Goal: Use online tool/utility: Use online tool/utility

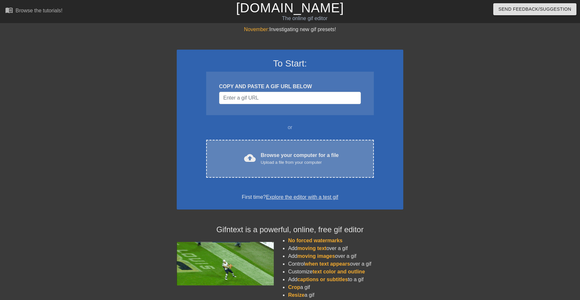
click at [274, 171] on div "cloud_upload Browse your computer for a file Upload a file from your computer C…" at bounding box center [290, 159] width 168 height 38
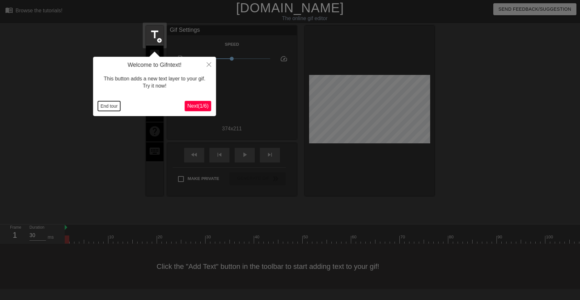
click at [109, 107] on button "End tour" at bounding box center [109, 106] width 22 height 10
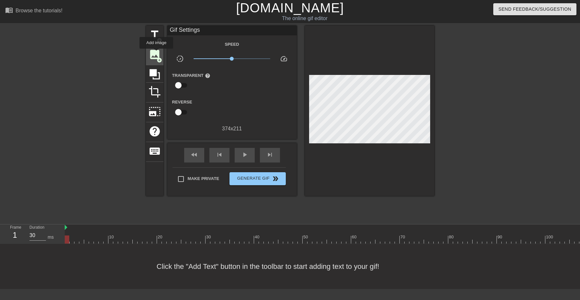
click at [158, 54] on span "image" at bounding box center [155, 54] width 12 height 12
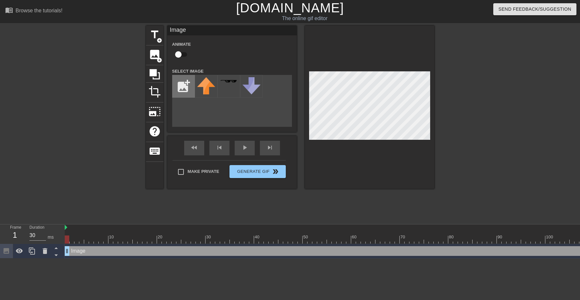
click at [178, 88] on input "file" at bounding box center [184, 86] width 22 height 22
type input "C:\fakepath\hulk.webp"
click at [207, 87] on img at bounding box center [206, 86] width 18 height 18
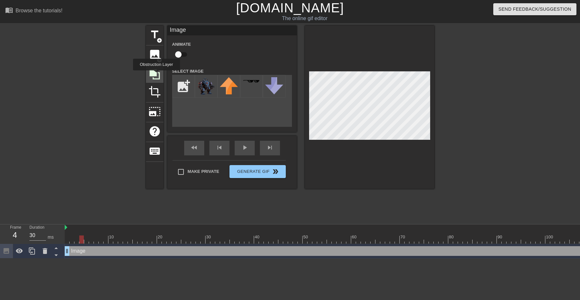
click at [157, 75] on icon at bounding box center [155, 74] width 12 height 12
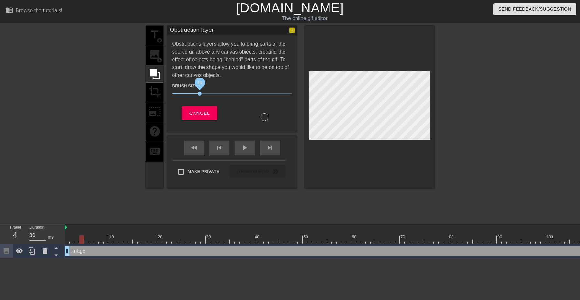
drag, startPoint x: 207, startPoint y: 93, endPoint x: 199, endPoint y: 93, distance: 7.1
click at [199, 93] on span "24" at bounding box center [200, 94] width 4 height 4
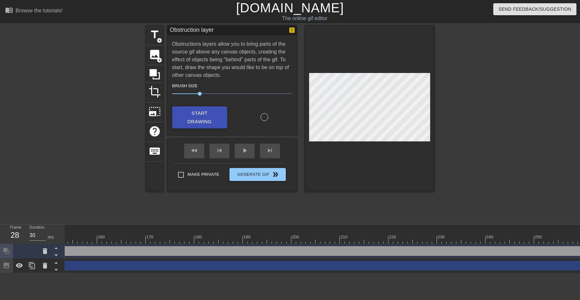
scroll to position [0, 880]
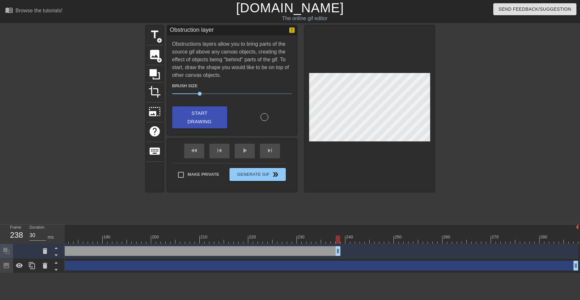
drag, startPoint x: 577, startPoint y: 252, endPoint x: 319, endPoint y: 254, distance: 257.8
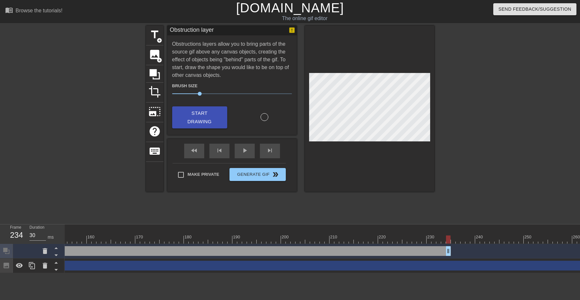
scroll to position [0, 735]
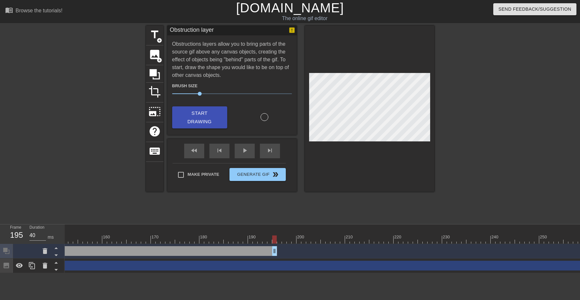
drag, startPoint x: 466, startPoint y: 251, endPoint x: 203, endPoint y: 264, distance: 262.9
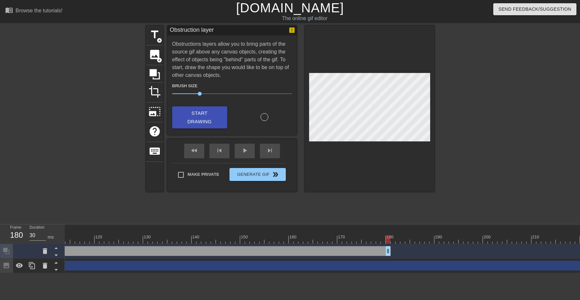
scroll to position [0, 544]
drag, startPoint x: 393, startPoint y: 253, endPoint x: 249, endPoint y: 247, distance: 144.2
click at [249, 247] on div "Obstruction layer drag_handle drag_handle" at bounding box center [217, 251] width 1394 height 10
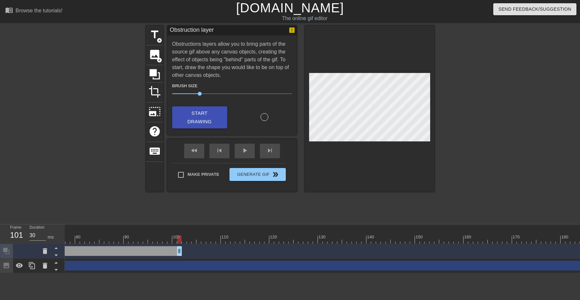
drag, startPoint x: 418, startPoint y: 247, endPoint x: 173, endPoint y: 245, distance: 245.5
click at [173, 245] on div "Obstruction layer drag_handle drag_handle" at bounding box center [388, 251] width 1394 height 15
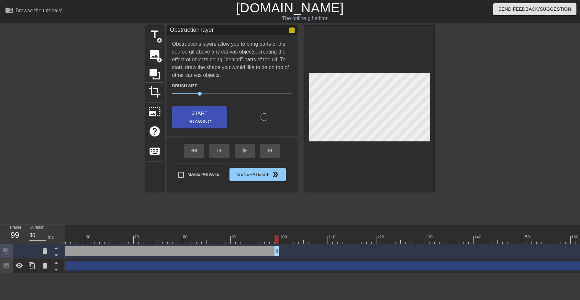
scroll to position [0, 243]
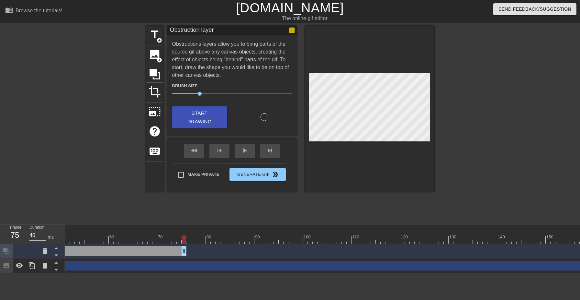
drag, startPoint x: 301, startPoint y: 251, endPoint x: 164, endPoint y: 250, distance: 137.0
click at [164, 250] on div "Obstruction layer drag_handle drag_handle" at bounding box center [12, 251] width 350 height 10
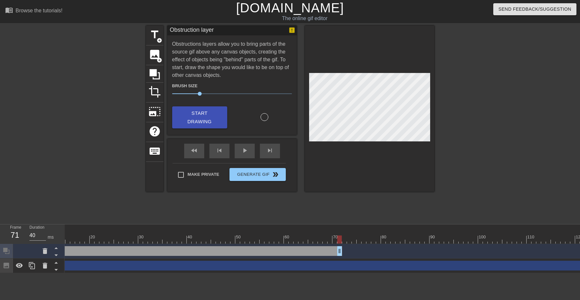
scroll to position [0, 50]
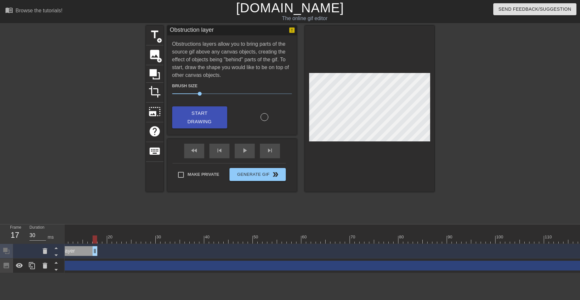
drag, startPoint x: 359, startPoint y: 251, endPoint x: 91, endPoint y: 255, distance: 267.2
click at [91, 255] on div "Obstruction layer drag_handle drag_handle" at bounding box center [63, 251] width 68 height 10
drag, startPoint x: 139, startPoint y: 250, endPoint x: 120, endPoint y: 250, distance: 19.1
click at [120, 250] on div "Obstruction layer drag_handle drag_handle" at bounding box center [101, 251] width 44 height 10
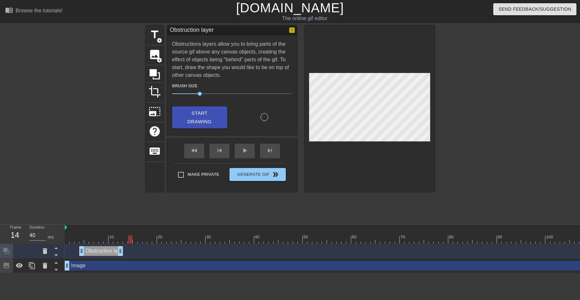
drag, startPoint x: 122, startPoint y: 251, endPoint x: 131, endPoint y: 251, distance: 8.8
click at [130, 251] on div "Obstruction layer drag_handle drag_handle" at bounding box center [105, 251] width 53 height 10
click at [250, 117] on div at bounding box center [264, 119] width 65 height 20
click at [216, 121] on span "Start Drawing" at bounding box center [200, 117] width 40 height 17
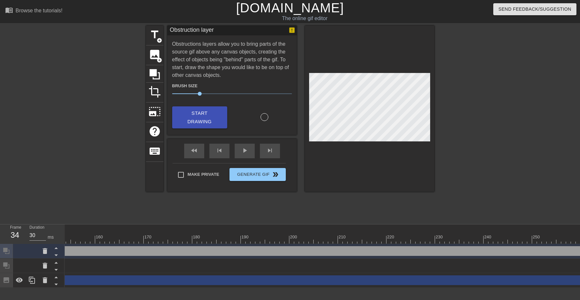
scroll to position [0, 880]
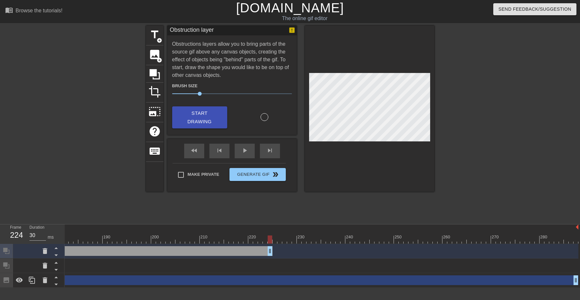
drag, startPoint x: 576, startPoint y: 248, endPoint x: 163, endPoint y: 252, distance: 412.9
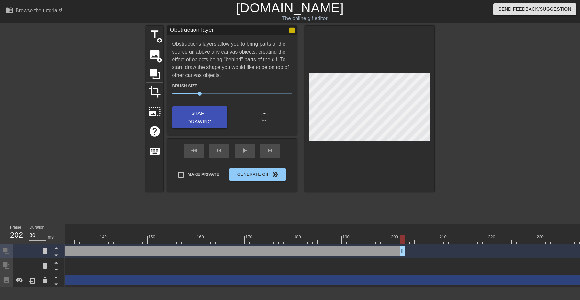
scroll to position [0, 621]
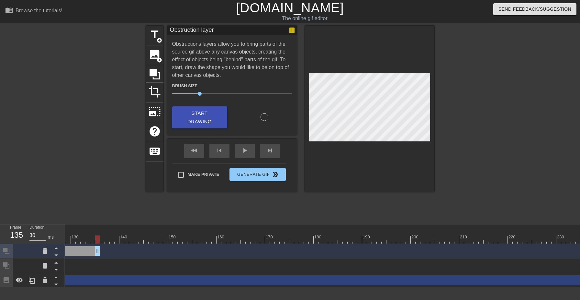
drag, startPoint x: 423, startPoint y: 250, endPoint x: 98, endPoint y: 246, distance: 325.2
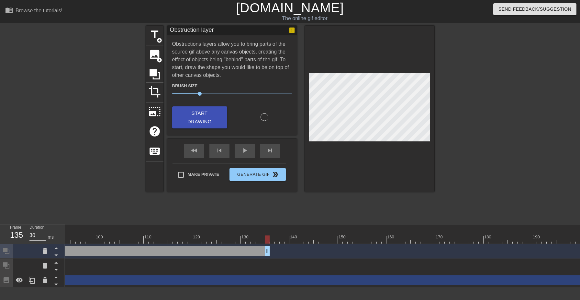
scroll to position [0, 439]
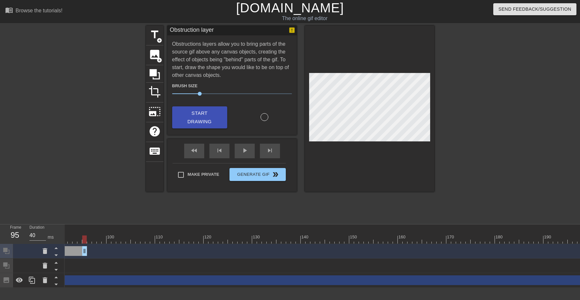
drag, startPoint x: 279, startPoint y: 249, endPoint x: 86, endPoint y: 253, distance: 192.7
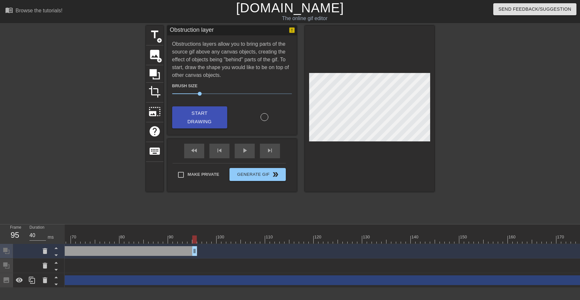
scroll to position [0, 286]
drag, startPoint x: 237, startPoint y: 249, endPoint x: 138, endPoint y: 250, distance: 99.4
click at [138, 250] on div "Obstruction layer drag_handle drag_handle" at bounding box center [21, 251] width 243 height 10
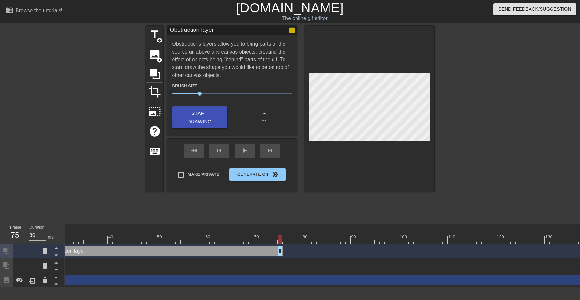
scroll to position [0, 124]
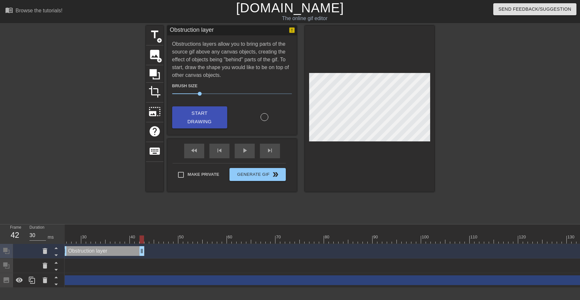
drag, startPoint x: 304, startPoint y: 249, endPoint x: 130, endPoint y: 250, distance: 173.9
click at [130, 250] on div "Obstruction layer drag_handle drag_handle" at bounding box center [103, 251] width 83 height 10
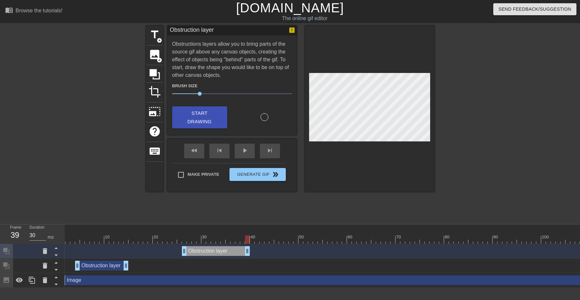
scroll to position [0, 0]
drag, startPoint x: 250, startPoint y: 252, endPoint x: 226, endPoint y: 252, distance: 23.6
click at [226, 252] on div "Obstruction layer drag_handle drag_handle" at bounding box center [208, 251] width 44 height 10
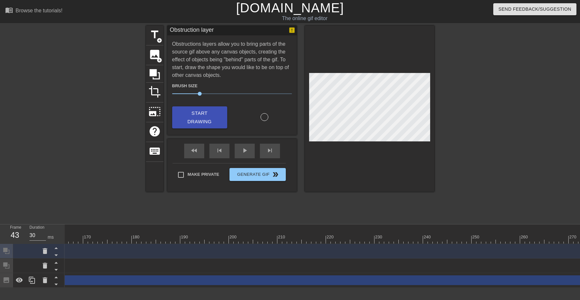
scroll to position [0, 880]
drag, startPoint x: 575, startPoint y: 279, endPoint x: 184, endPoint y: 278, distance: 391.5
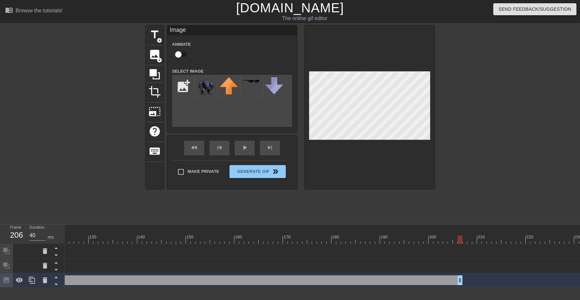
scroll to position [0, 596]
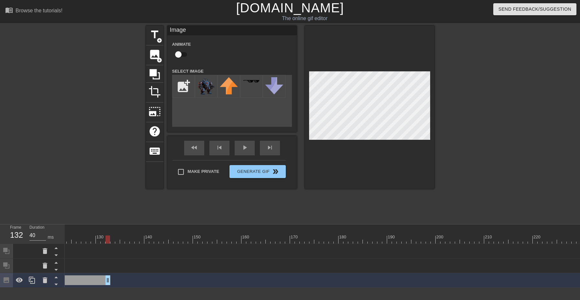
drag, startPoint x: 469, startPoint y: 278, endPoint x: 90, endPoint y: 258, distance: 379.1
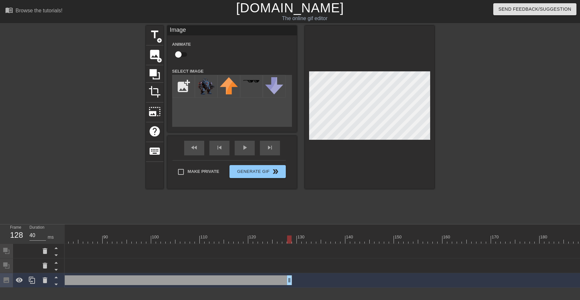
scroll to position [0, 385]
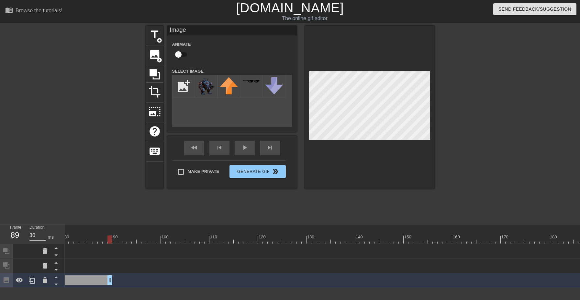
drag, startPoint x: 300, startPoint y: 278, endPoint x: 105, endPoint y: 259, distance: 195.2
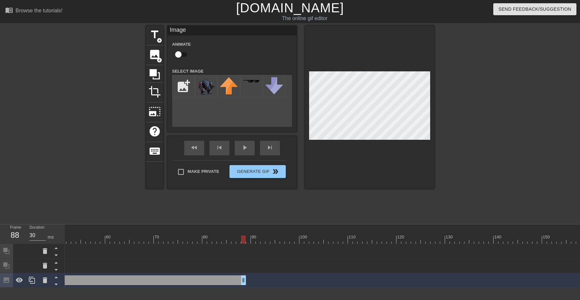
scroll to position [0, 230]
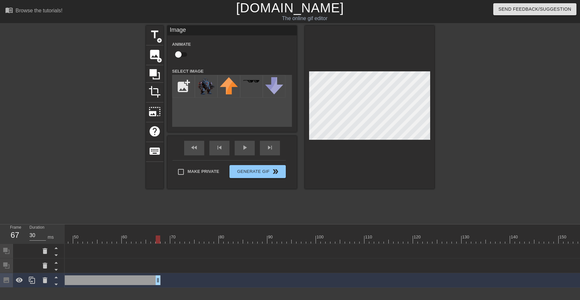
drag, startPoint x: 262, startPoint y: 277, endPoint x: 131, endPoint y: 265, distance: 130.7
click at [131, 265] on div "Obstruction layer drag_handle drag_handle Obstruction layer drag_handle drag_ha…" at bounding box center [93, 266] width 516 height 44
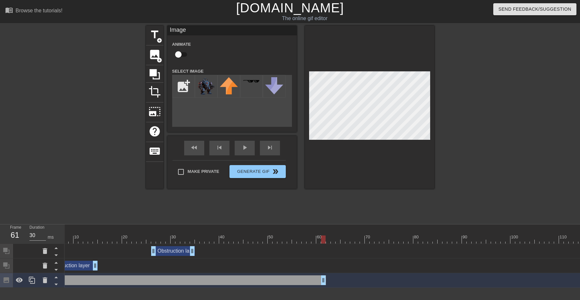
scroll to position [0, 33]
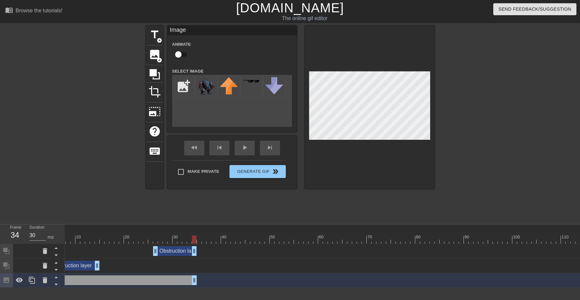
drag, startPoint x: 325, startPoint y: 277, endPoint x: 195, endPoint y: 277, distance: 129.9
click at [195, 277] on div "Image drag_handle drag_handle" at bounding box center [114, 280] width 165 height 10
click at [200, 114] on div "add_photo_alternate" at bounding box center [232, 101] width 120 height 52
click at [202, 85] on img at bounding box center [206, 86] width 18 height 18
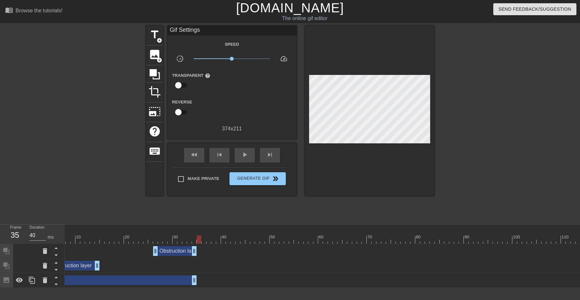
click at [217, 201] on div "title add_circle image add_circle crop photo_size_select_large help keyboard Gi…" at bounding box center [290, 123] width 289 height 194
click at [159, 59] on span "add_circle" at bounding box center [160, 60] width 6 height 6
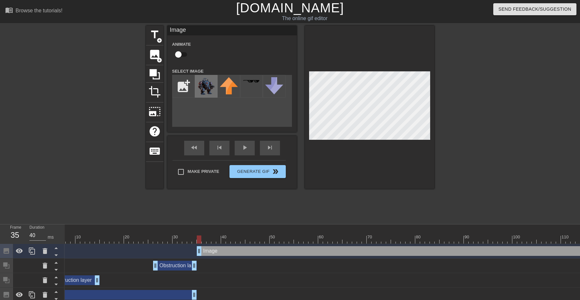
click at [207, 89] on img at bounding box center [206, 86] width 18 height 18
drag, startPoint x: 201, startPoint y: 252, endPoint x: 209, endPoint y: 252, distance: 8.4
drag, startPoint x: 194, startPoint y: 294, endPoint x: 201, endPoint y: 293, distance: 7.6
click at [201, 293] on div "Image drag_handle drag_handle" at bounding box center [119, 295] width 175 height 10
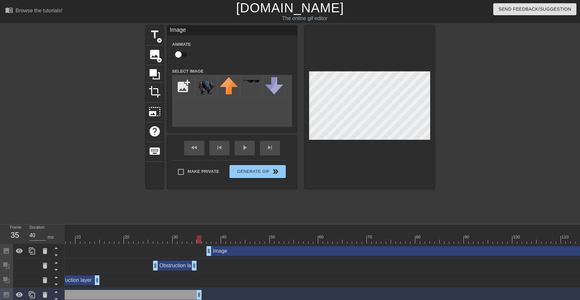
click at [198, 293] on div "Image drag_handle drag_handle" at bounding box center [117, 295] width 170 height 10
click at [261, 207] on div "title add_circle image add_circle crop photo_size_select_large help keyboard Im…" at bounding box center [290, 123] width 289 height 194
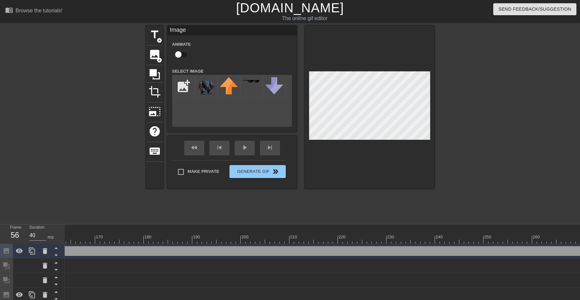
scroll to position [0, 880]
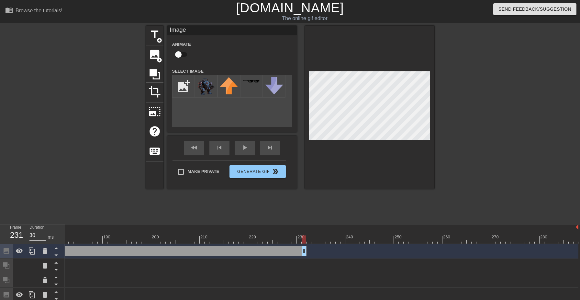
drag, startPoint x: 577, startPoint y: 251, endPoint x: 168, endPoint y: 246, distance: 408.7
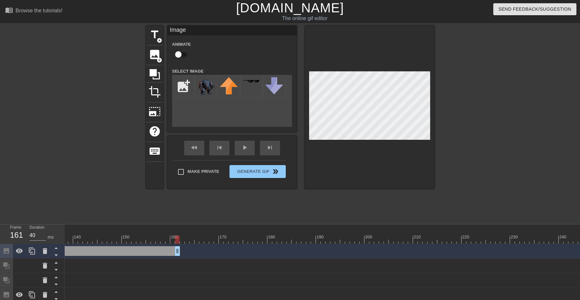
drag, startPoint x: 382, startPoint y: 248, endPoint x: 162, endPoint y: 245, distance: 220.6
click at [162, 245] on div "Image drag_handle drag_handle" at bounding box center [95, 251] width 1394 height 15
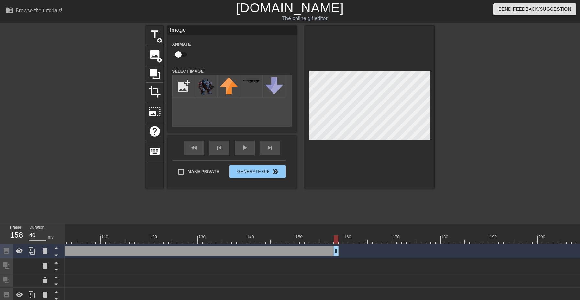
scroll to position [0, 479]
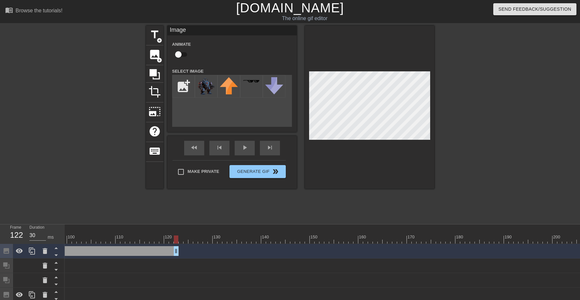
drag, startPoint x: 351, startPoint y: 251, endPoint x: 150, endPoint y: 244, distance: 200.9
click at [150, 244] on div "Image drag_handle drag_handle" at bounding box center [283, 251] width 1394 height 15
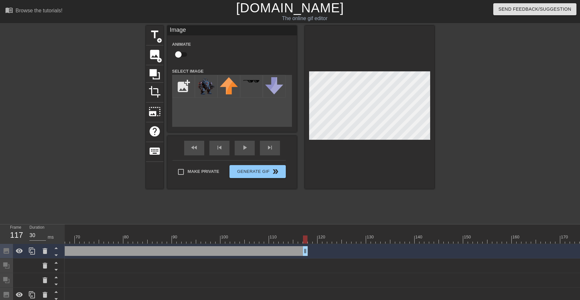
scroll to position [0, 305]
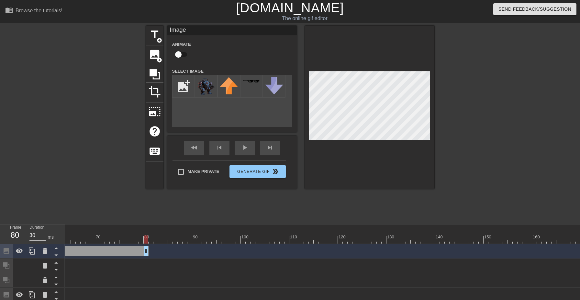
drag, startPoint x: 325, startPoint y: 248, endPoint x: 137, endPoint y: 245, distance: 188.2
click at [137, 245] on div "Image drag_handle drag_handle" at bounding box center [457, 251] width 1394 height 15
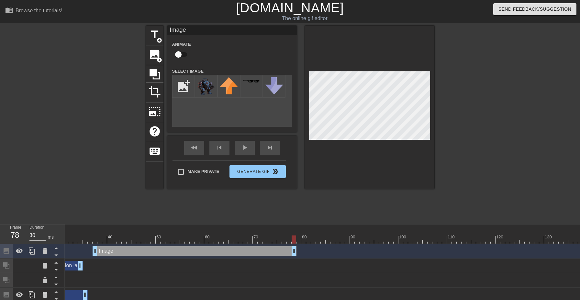
scroll to position [0, 145]
click at [35, 250] on icon at bounding box center [32, 250] width 6 height 7
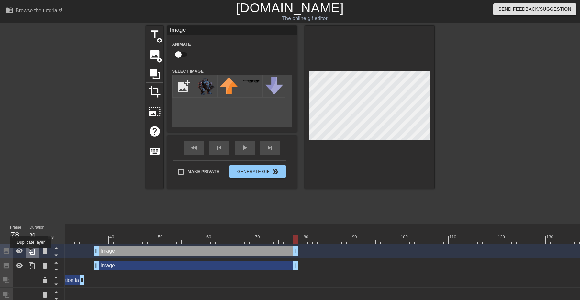
click at [31, 252] on icon at bounding box center [32, 250] width 6 height 7
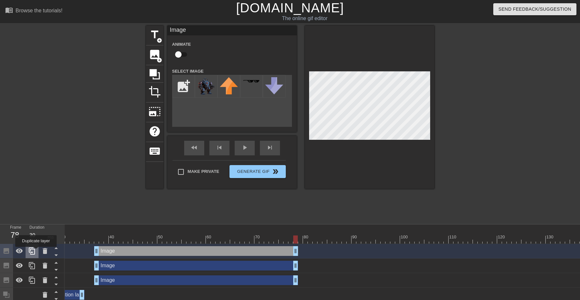
click at [34, 250] on icon at bounding box center [32, 251] width 8 height 8
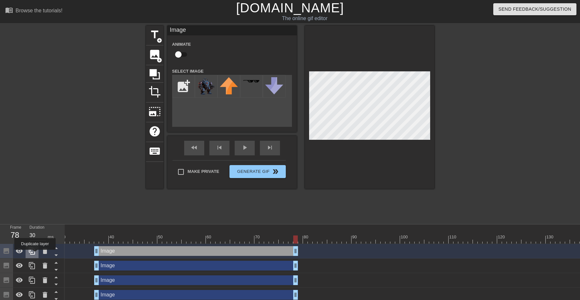
click at [34, 253] on icon at bounding box center [32, 251] width 8 height 8
click at [34, 250] on icon at bounding box center [32, 251] width 8 height 8
click at [36, 249] on icon at bounding box center [32, 251] width 8 height 8
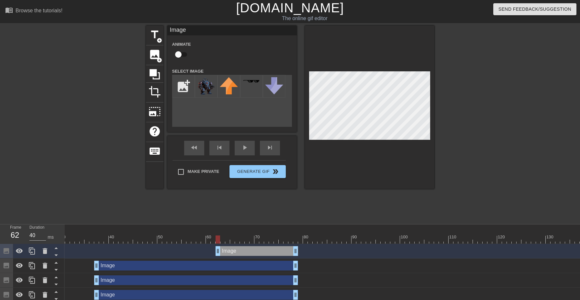
drag, startPoint x: 96, startPoint y: 253, endPoint x: 216, endPoint y: 251, distance: 120.5
click at [216, 251] on div "Image drag_handle drag_handle" at bounding box center [257, 251] width 83 height 10
drag, startPoint x: 218, startPoint y: 251, endPoint x: 234, endPoint y: 251, distance: 16.2
click at [234, 251] on div "Image drag_handle drag_handle" at bounding box center [264, 251] width 68 height 10
drag, startPoint x: 96, startPoint y: 268, endPoint x: 134, endPoint y: 265, distance: 37.6
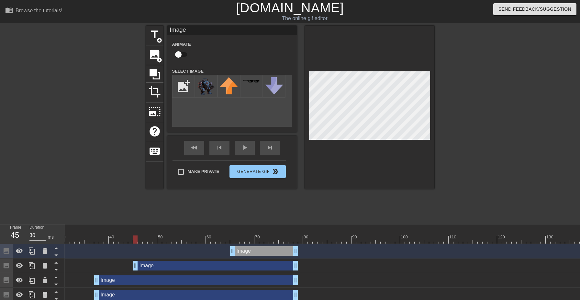
click at [134, 265] on div "Image drag_handle drag_handle" at bounding box center [215, 265] width 165 height 10
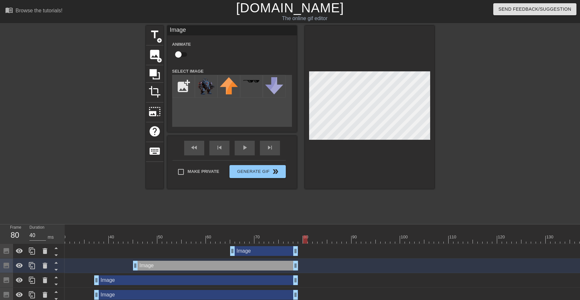
click at [262, 247] on div "Image drag_handle drag_handle" at bounding box center [264, 251] width 68 height 10
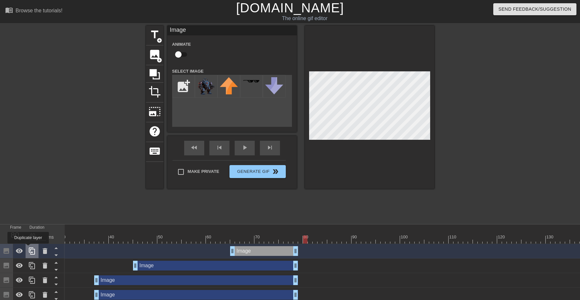
click at [29, 248] on icon at bounding box center [32, 251] width 8 height 8
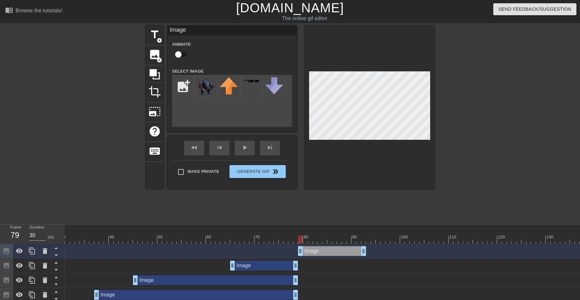
drag, startPoint x: 252, startPoint y: 252, endPoint x: 323, endPoint y: 252, distance: 70.3
click at [323, 252] on div "Image drag_handle drag_handle" at bounding box center [332, 251] width 68 height 10
click at [405, 167] on div at bounding box center [370, 107] width 130 height 163
click at [32, 251] on icon at bounding box center [32, 251] width 8 height 8
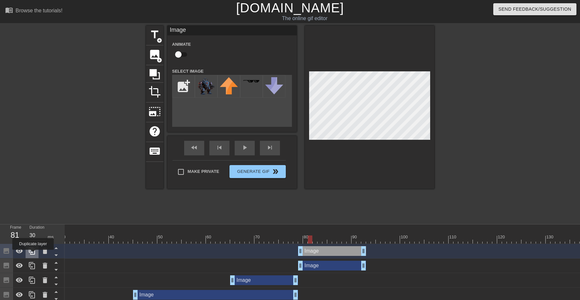
click at [34, 254] on icon at bounding box center [32, 250] width 6 height 7
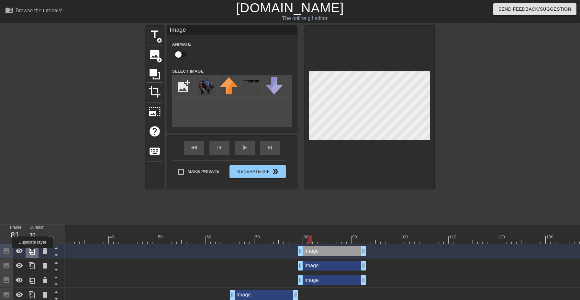
click at [33, 252] on icon at bounding box center [32, 250] width 6 height 7
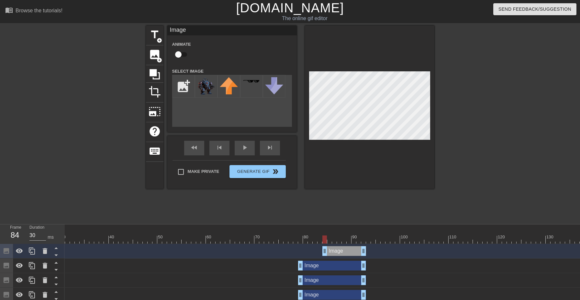
drag, startPoint x: 302, startPoint y: 248, endPoint x: 327, endPoint y: 246, distance: 24.7
click at [327, 246] on div "Image drag_handle drag_handle" at bounding box center [345, 251] width 44 height 10
drag, startPoint x: 365, startPoint y: 250, endPoint x: 421, endPoint y: 246, distance: 56.5
click at [421, 246] on div "Image drag_handle drag_handle" at bounding box center [374, 251] width 102 height 10
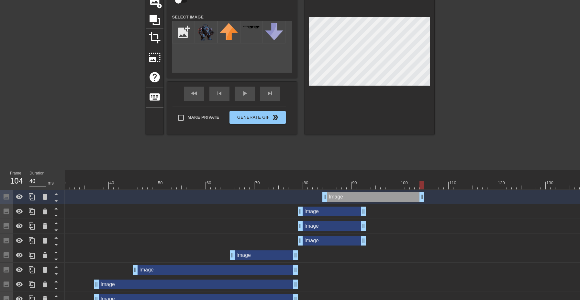
scroll to position [64, 0]
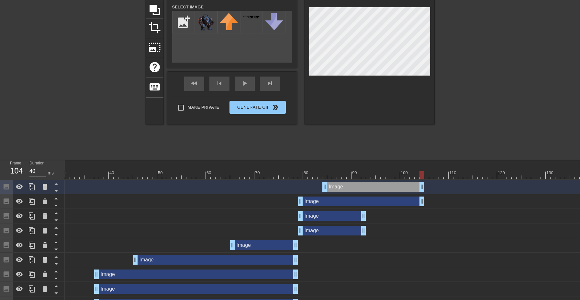
drag, startPoint x: 367, startPoint y: 202, endPoint x: 423, endPoint y: 201, distance: 56.4
click at [423, 201] on div "Image drag_handle drag_handle" at bounding box center [361, 201] width 126 height 10
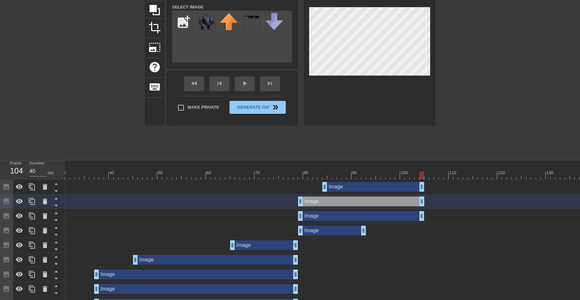
drag, startPoint x: 363, startPoint y: 218, endPoint x: 422, endPoint y: 214, distance: 58.8
click at [422, 214] on div "Image drag_handle drag_handle" at bounding box center [361, 216] width 126 height 10
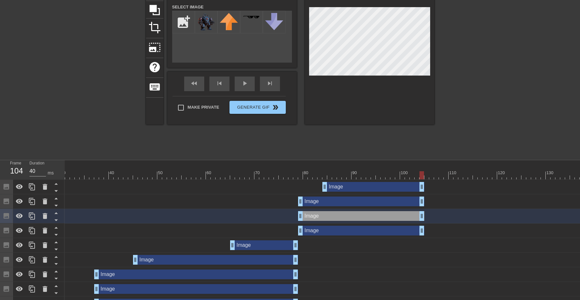
drag, startPoint x: 363, startPoint y: 229, endPoint x: 423, endPoint y: 229, distance: 59.6
click at [423, 229] on div "Image drag_handle drag_handle" at bounding box center [361, 230] width 126 height 10
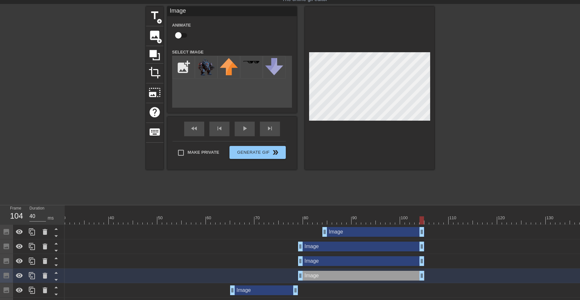
scroll to position [0, 0]
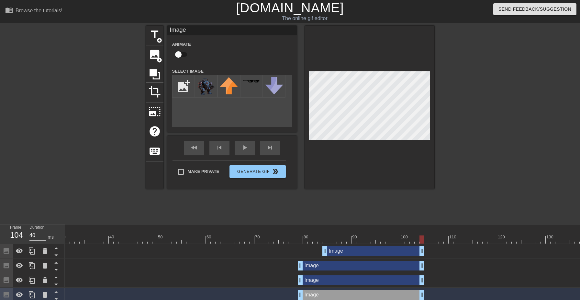
click at [385, 251] on div "Image drag_handle drag_handle" at bounding box center [374, 251] width 102 height 10
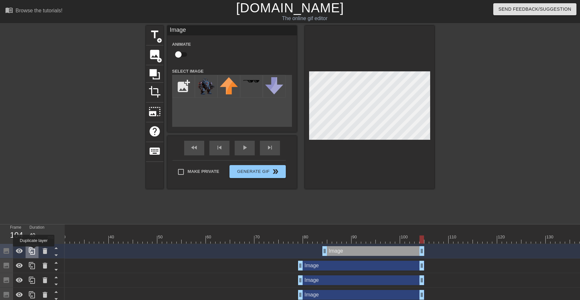
click at [34, 251] on icon at bounding box center [32, 251] width 8 height 8
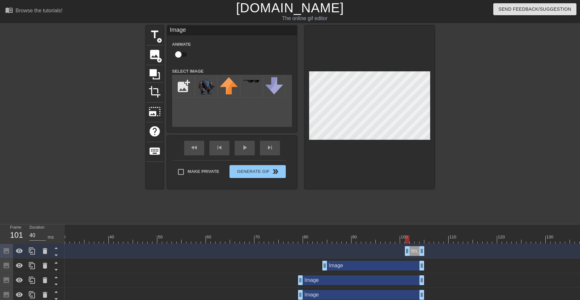
drag, startPoint x: 326, startPoint y: 254, endPoint x: 407, endPoint y: 253, distance: 81.3
click at [407, 253] on div "Image drag_handle drag_handle" at bounding box center [414, 251] width 19 height 10
drag, startPoint x: 423, startPoint y: 250, endPoint x: 448, endPoint y: 250, distance: 25.3
click at [448, 250] on div "Image drag_handle drag_handle" at bounding box center [427, 251] width 44 height 10
drag, startPoint x: 422, startPoint y: 264, endPoint x: 448, endPoint y: 264, distance: 26.2
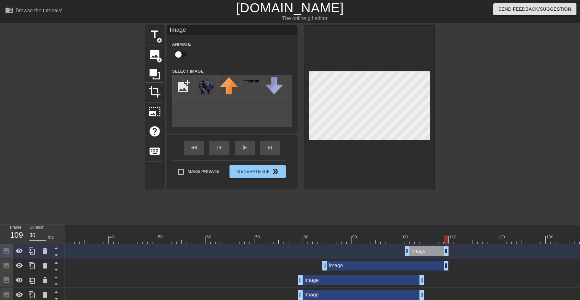
click at [448, 264] on div "Image drag_handle drag_handle" at bounding box center [386, 265] width 126 height 10
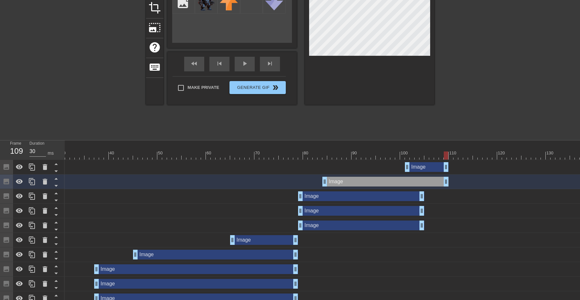
scroll to position [85, 0]
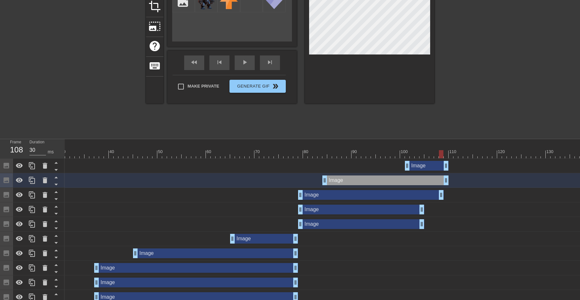
drag, startPoint x: 423, startPoint y: 196, endPoint x: 446, endPoint y: 195, distance: 23.3
click at [444, 195] on div "Image drag_handle drag_handle" at bounding box center [371, 195] width 146 height 10
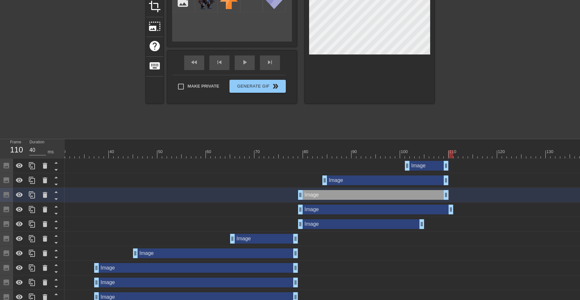
drag, startPoint x: 423, startPoint y: 209, endPoint x: 450, endPoint y: 208, distance: 27.6
click at [450, 208] on div "Image drag_handle drag_handle" at bounding box center [375, 209] width 155 height 10
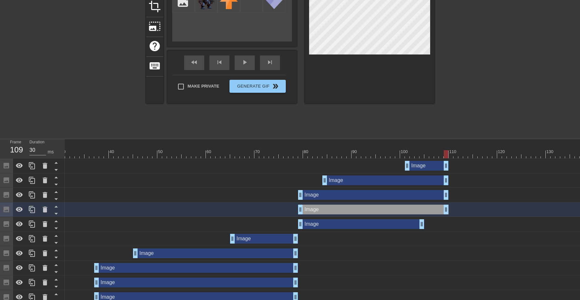
drag, startPoint x: 450, startPoint y: 208, endPoint x: 444, endPoint y: 207, distance: 6.0
click at [444, 207] on div "Image drag_handle drag_handle" at bounding box center [373, 209] width 151 height 10
drag, startPoint x: 422, startPoint y: 225, endPoint x: 446, endPoint y: 224, distance: 24.0
click at [444, 224] on div "Image drag_handle drag_handle" at bounding box center [371, 224] width 146 height 10
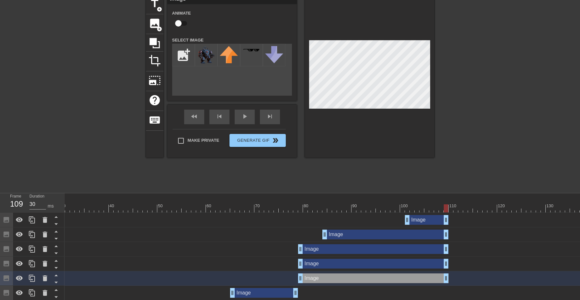
scroll to position [0, 0]
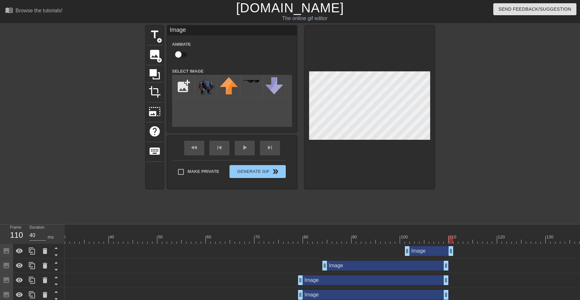
click at [451, 250] on div "Image drag_handle drag_handle" at bounding box center [429, 251] width 49 height 10
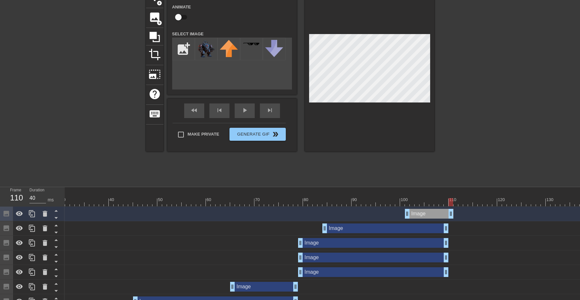
scroll to position [38, 0]
drag, startPoint x: 447, startPoint y: 228, endPoint x: 453, endPoint y: 228, distance: 5.8
click at [453, 228] on div "Image drag_handle drag_handle" at bounding box center [388, 228] width 131 height 10
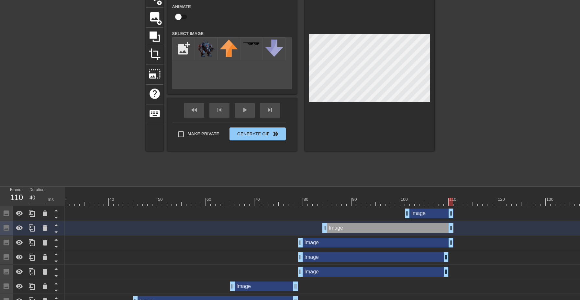
drag, startPoint x: 446, startPoint y: 243, endPoint x: 450, endPoint y: 243, distance: 4.5
click at [450, 243] on div "Image drag_handle drag_handle" at bounding box center [375, 242] width 155 height 10
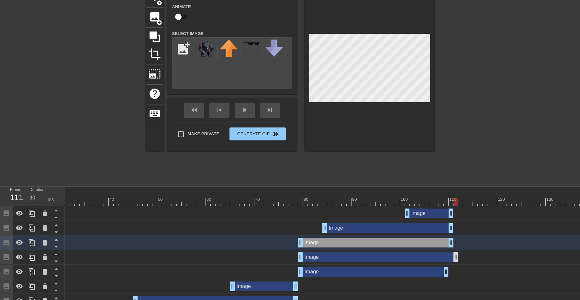
drag, startPoint x: 445, startPoint y: 259, endPoint x: 453, endPoint y: 259, distance: 8.1
click at [453, 259] on div "Image drag_handle drag_handle" at bounding box center [378, 257] width 160 height 10
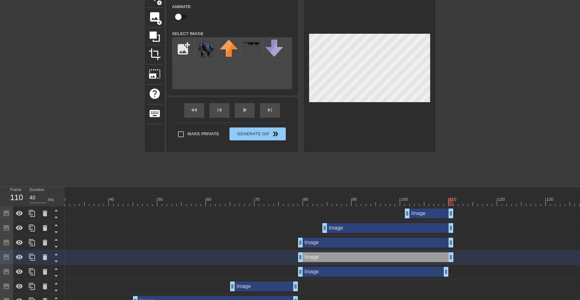
drag, startPoint x: 455, startPoint y: 258, endPoint x: 451, endPoint y: 258, distance: 3.9
click at [451, 258] on div "Image drag_handle drag_handle" at bounding box center [375, 257] width 155 height 10
drag, startPoint x: 447, startPoint y: 269, endPoint x: 451, endPoint y: 269, distance: 3.9
click at [451, 269] on div "Image drag_handle drag_handle" at bounding box center [375, 272] width 155 height 10
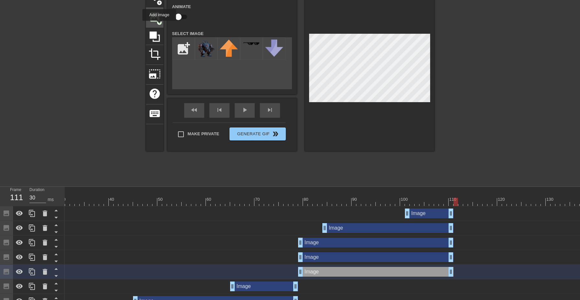
click at [156, 18] on span "image" at bounding box center [155, 17] width 12 height 12
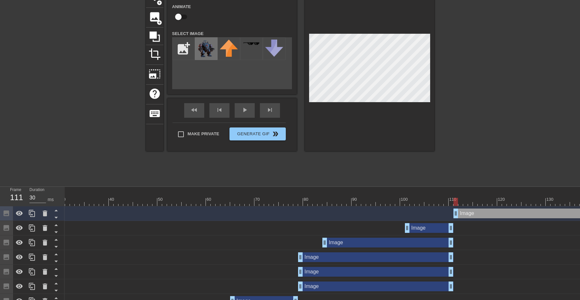
click at [203, 46] on img at bounding box center [206, 49] width 18 height 18
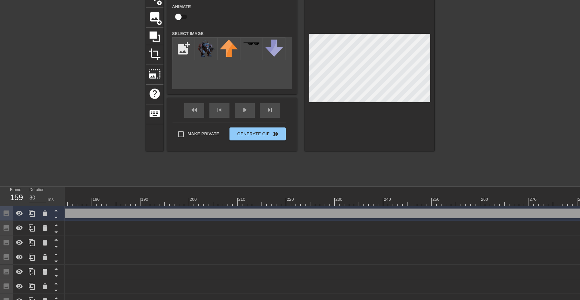
scroll to position [0, 880]
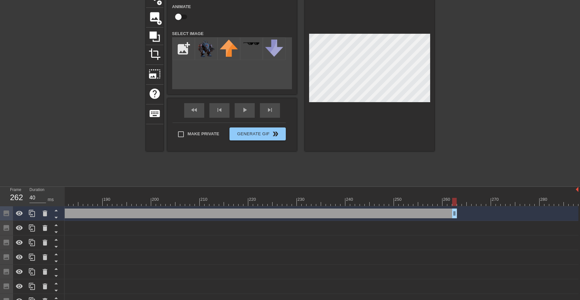
drag, startPoint x: 578, startPoint y: 212, endPoint x: 225, endPoint y: 203, distance: 353.1
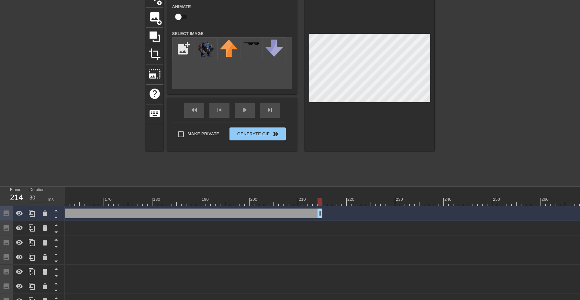
scroll to position [0, 734]
drag, startPoint x: 368, startPoint y: 213, endPoint x: 196, endPoint y: 214, distance: 171.6
click at [196, 214] on div "Image drag_handle drag_handle" at bounding box center [49, 213] width 369 height 10
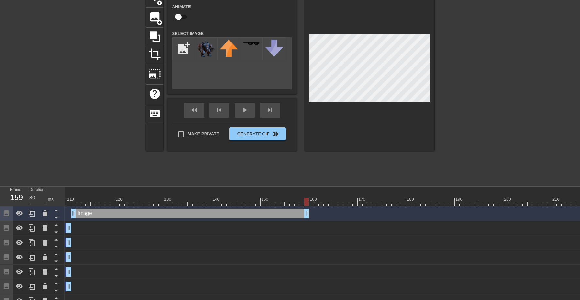
drag, startPoint x: 404, startPoint y: 213, endPoint x: 309, endPoint y: 208, distance: 96.0
click at [309, 208] on div "Image drag_handle drag_handle" at bounding box center [234, 213] width 1394 height 15
click at [156, 19] on span "image" at bounding box center [155, 17] width 12 height 12
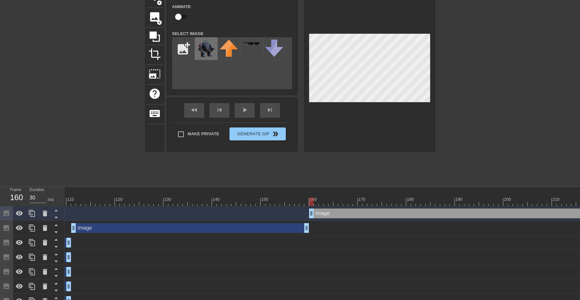
click at [210, 46] on img at bounding box center [206, 49] width 18 height 18
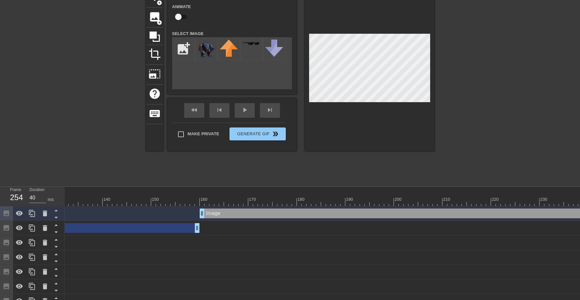
scroll to position [0, 880]
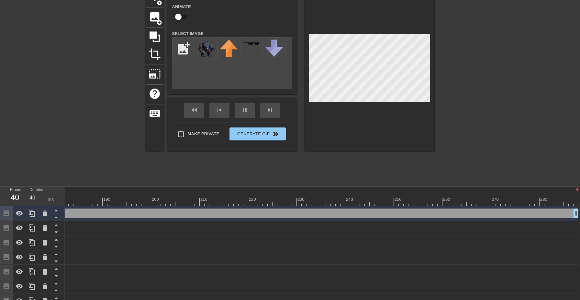
type input "30"
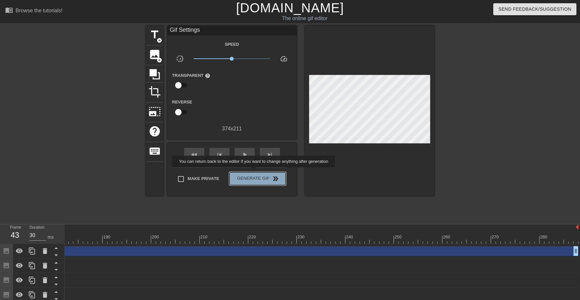
click at [258, 172] on button "Generate Gif double_arrow" at bounding box center [258, 178] width 56 height 13
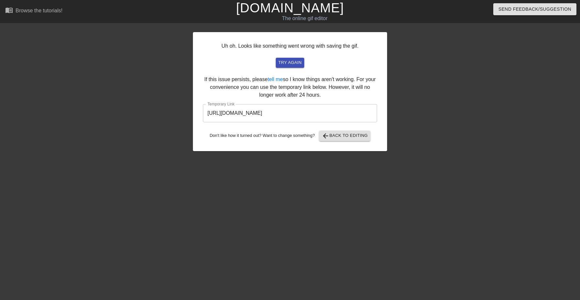
click at [292, 115] on input "[URL][DOMAIN_NAME]" at bounding box center [290, 113] width 174 height 18
